Goal: Use online tool/utility: Utilize a website feature to perform a specific function

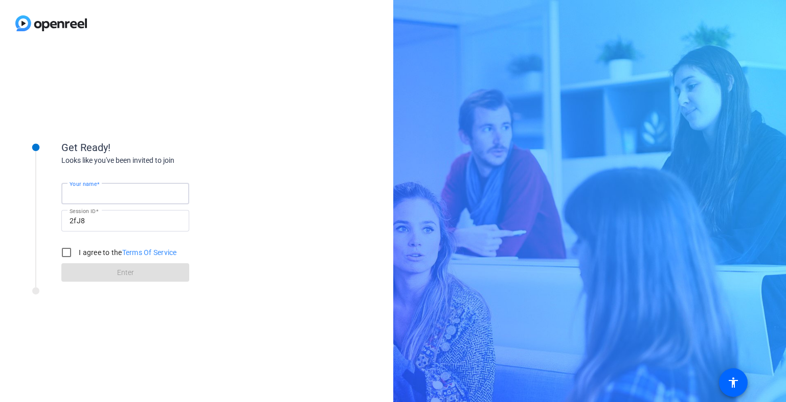
click at [164, 193] on input "Your name" at bounding box center [126, 193] width 112 height 12
type input "[PERSON_NAME]"
click at [66, 253] on input "I agree to the Terms Of Service" at bounding box center [66, 252] width 20 height 20
checkbox input "true"
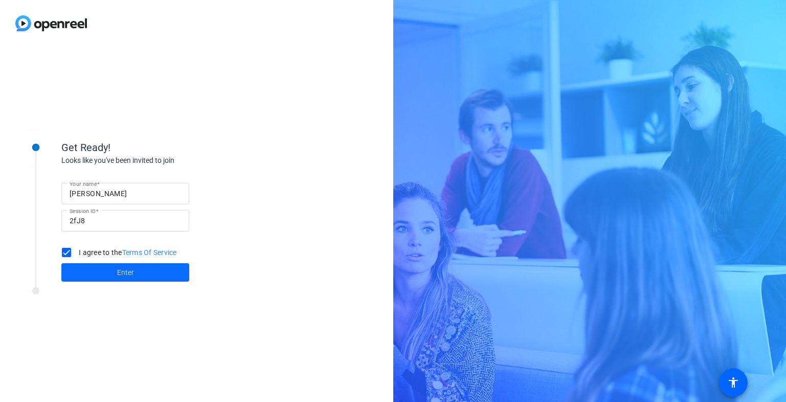
click at [115, 270] on span at bounding box center [125, 272] width 128 height 25
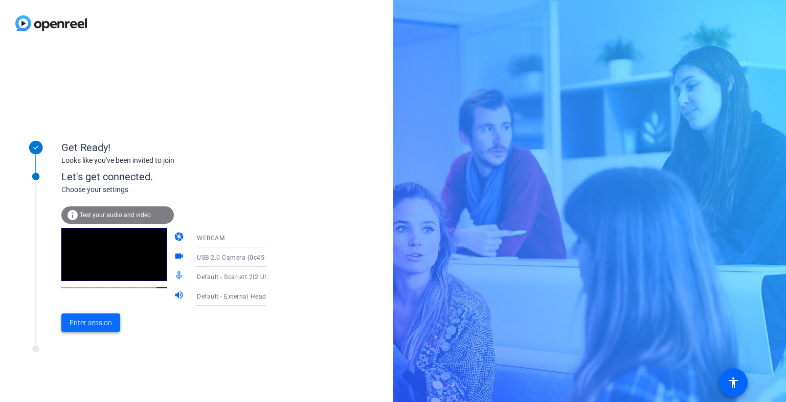
click at [113, 322] on span at bounding box center [90, 322] width 59 height 25
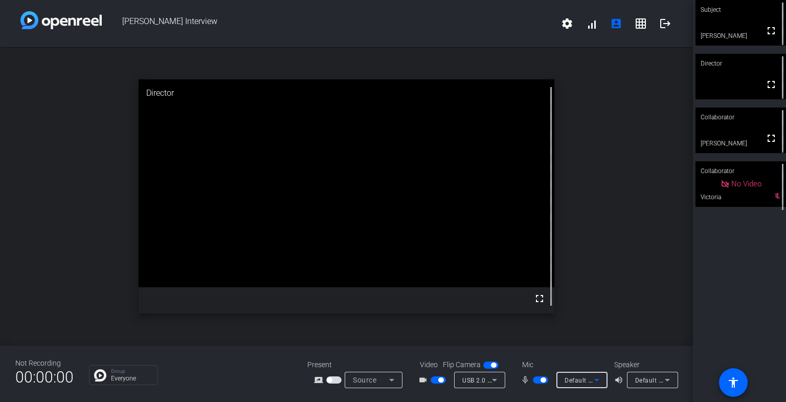
click at [597, 380] on icon at bounding box center [597, 379] width 12 height 12
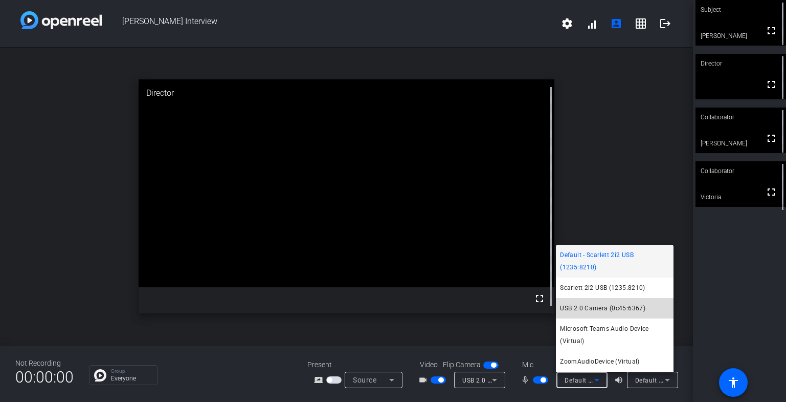
click at [591, 308] on span "USB 2.0 Camera (0c45:6367)" at bounding box center [602, 308] width 85 height 12
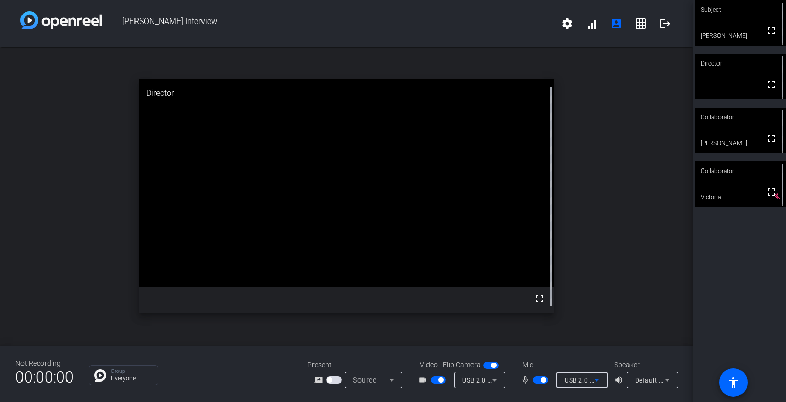
click at [391, 379] on icon at bounding box center [391, 379] width 5 height 3
click at [494, 380] on div at bounding box center [393, 201] width 786 height 402
click at [495, 379] on icon at bounding box center [494, 379] width 5 height 3
click at [589, 286] on div at bounding box center [393, 201] width 786 height 402
click at [720, 32] on video at bounding box center [741, 23] width 91 height 46
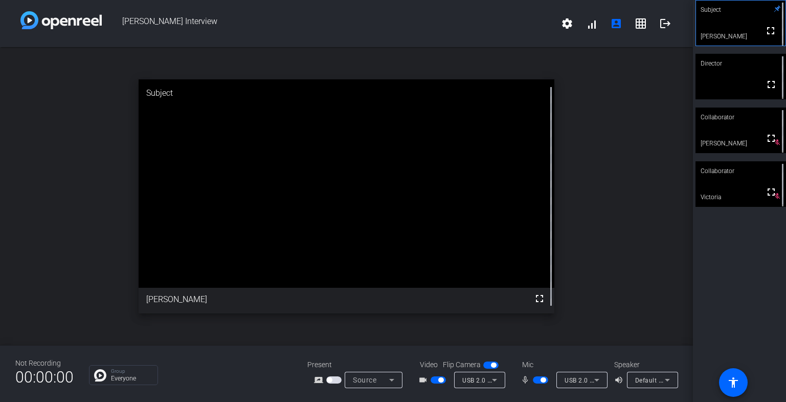
click at [723, 86] on video at bounding box center [741, 77] width 91 height 46
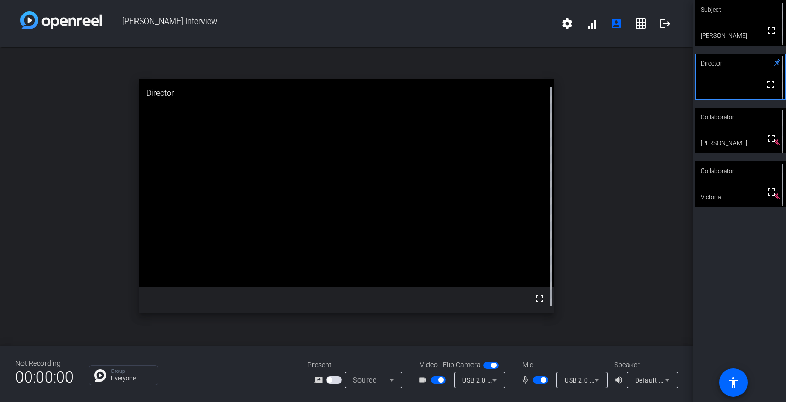
click at [741, 31] on video at bounding box center [741, 23] width 91 height 46
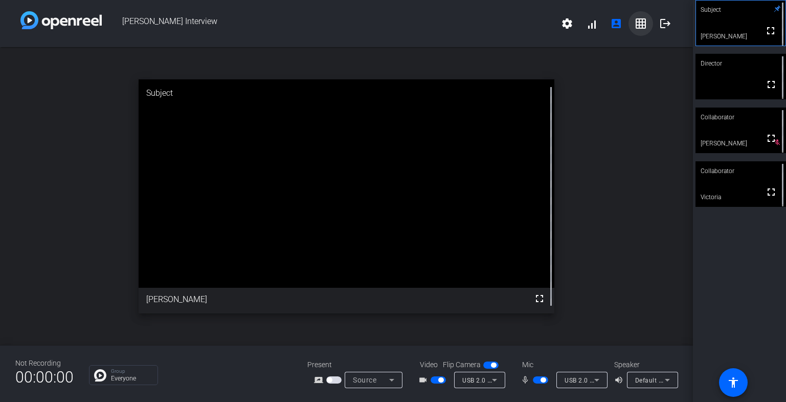
click at [638, 27] on mat-icon "grid_on" at bounding box center [641, 23] width 12 height 12
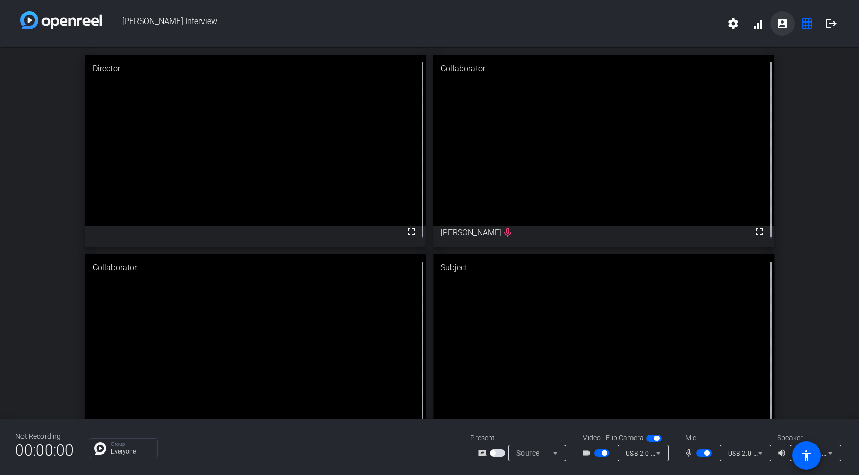
click at [786, 24] on mat-icon "account_box" at bounding box center [782, 23] width 12 height 12
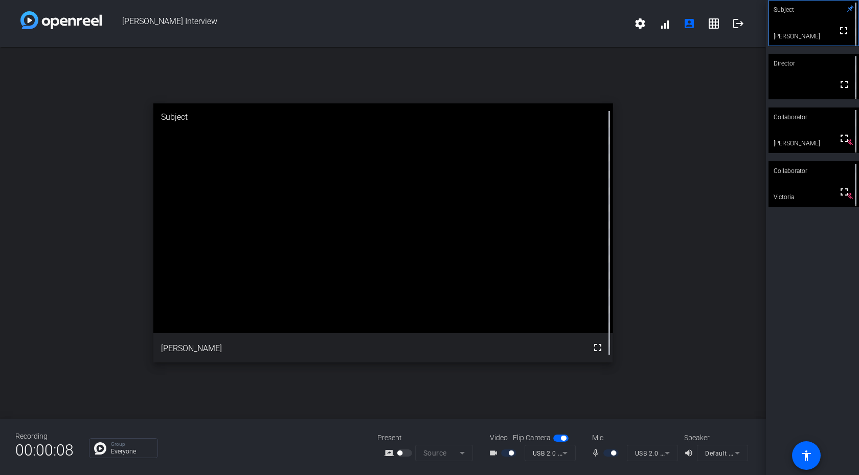
click at [669, 401] on mat-form-field "USB 2.0 Camera (0c45:6367)" at bounding box center [652, 452] width 51 height 16
click at [668, 401] on mat-form-field "USB 2.0 Camera (0c45:6367)" at bounding box center [652, 452] width 51 height 16
click at [648, 401] on mat-form-field "USB 2.0 Camera (0c45:6367)" at bounding box center [652, 452] width 51 height 16
click at [604, 401] on div at bounding box center [612, 452] width 17 height 7
click at [559, 401] on mat-form-field "USB 2.0 Camera (0c45:6367)" at bounding box center [550, 452] width 51 height 16
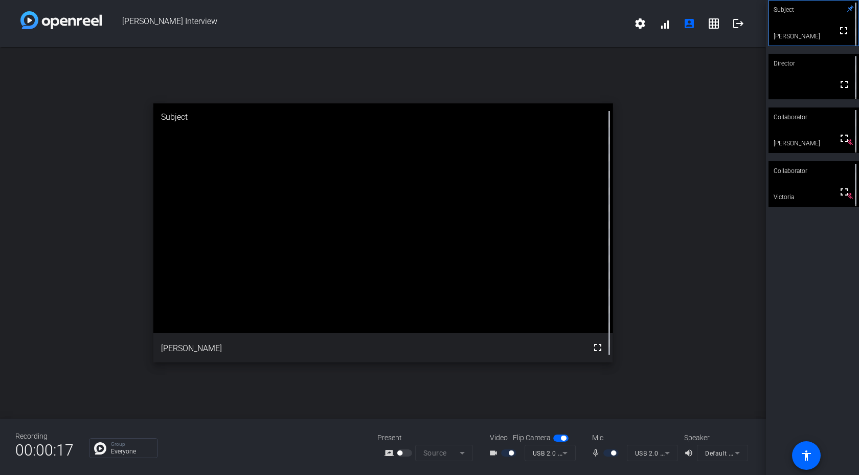
click at [667, 401] on mat-form-field "USB 2.0 Camera (0c45:6367)" at bounding box center [652, 452] width 51 height 16
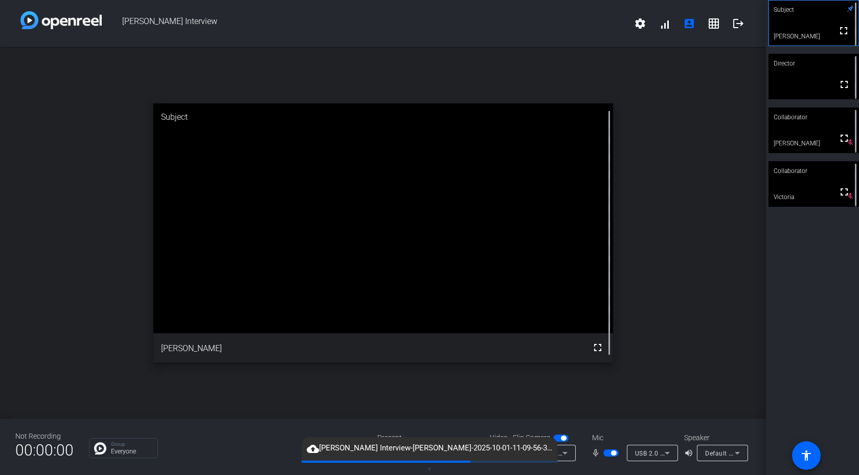
click at [668, 401] on icon at bounding box center [667, 453] width 5 height 3
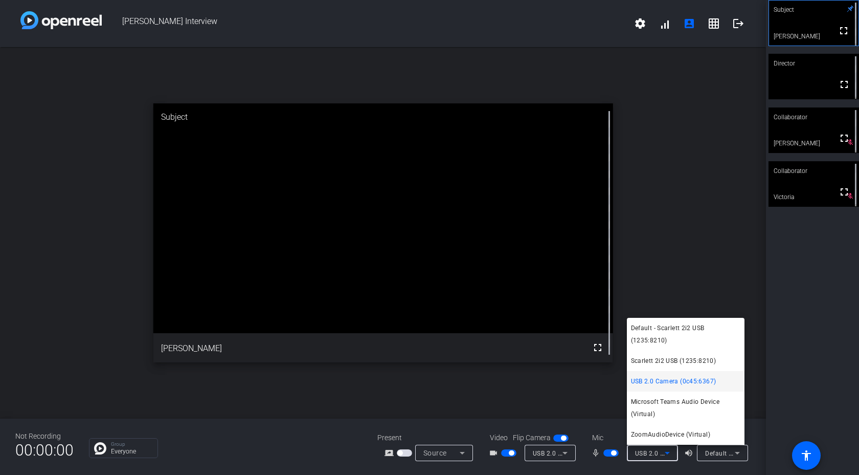
click at [668, 401] on div at bounding box center [429, 237] width 859 height 475
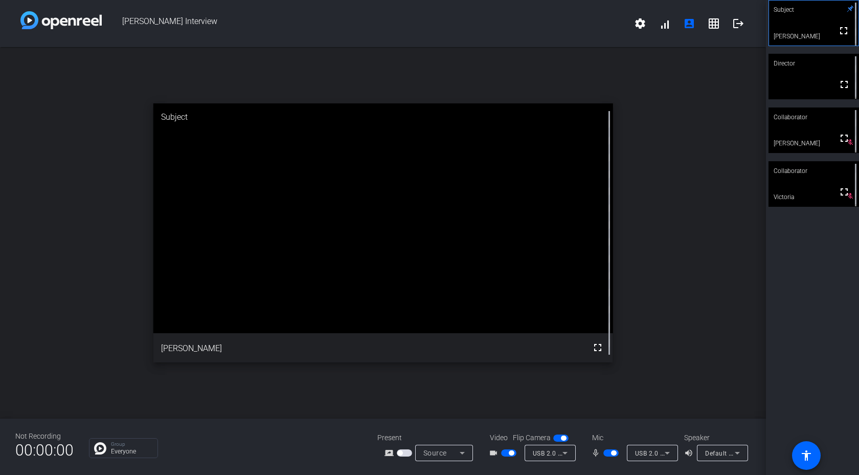
click at [668, 401] on icon at bounding box center [667, 453] width 12 height 12
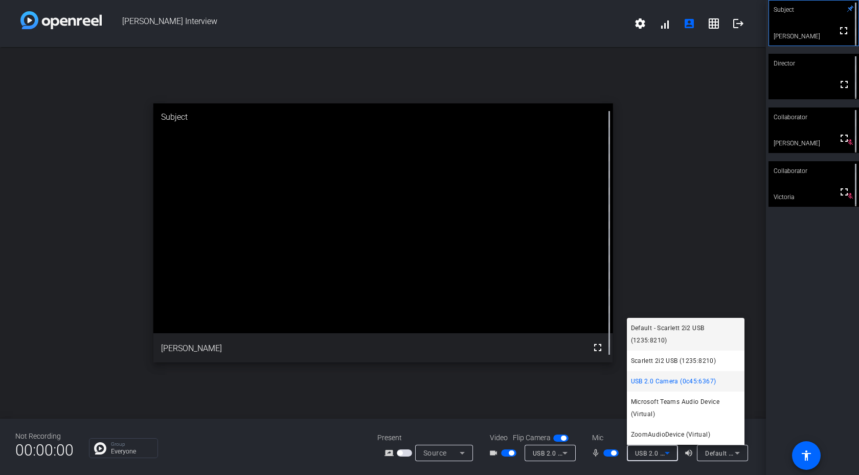
click at [665, 330] on span "Default - Scarlett 2i2 USB (1235:8210)" at bounding box center [685, 334] width 109 height 25
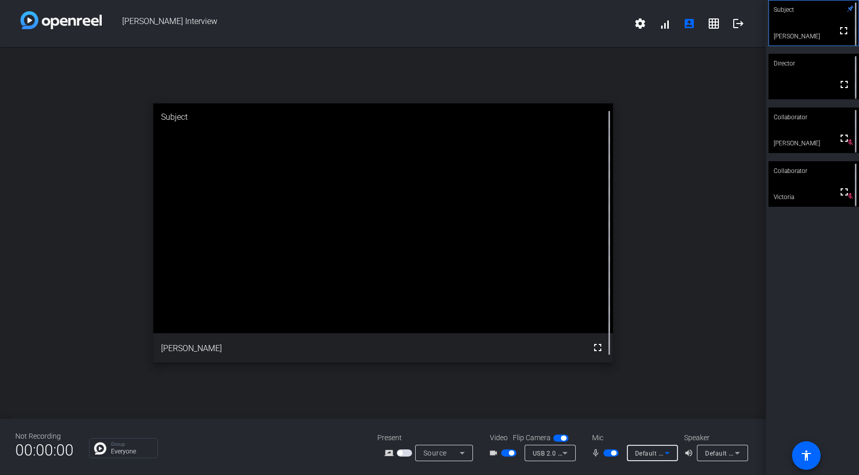
click at [671, 401] on icon at bounding box center [667, 453] width 12 height 12
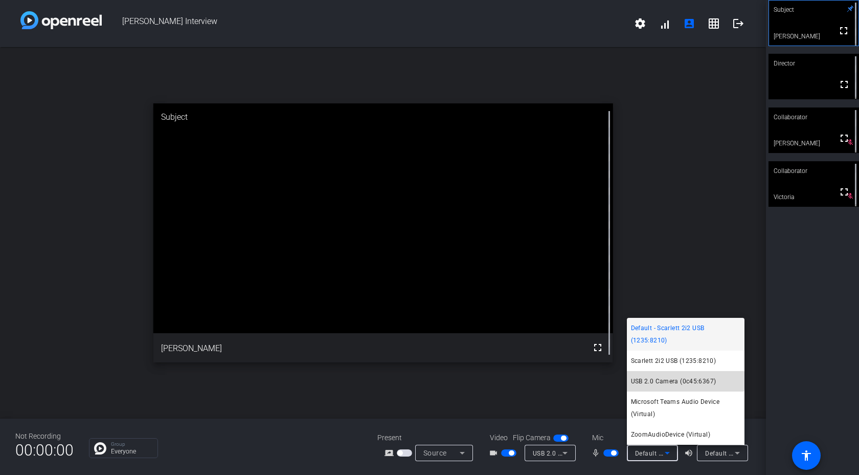
click at [674, 380] on span "USB 2.0 Camera (0c45:6367)" at bounding box center [673, 381] width 85 height 12
